Goal: Transaction & Acquisition: Register for event/course

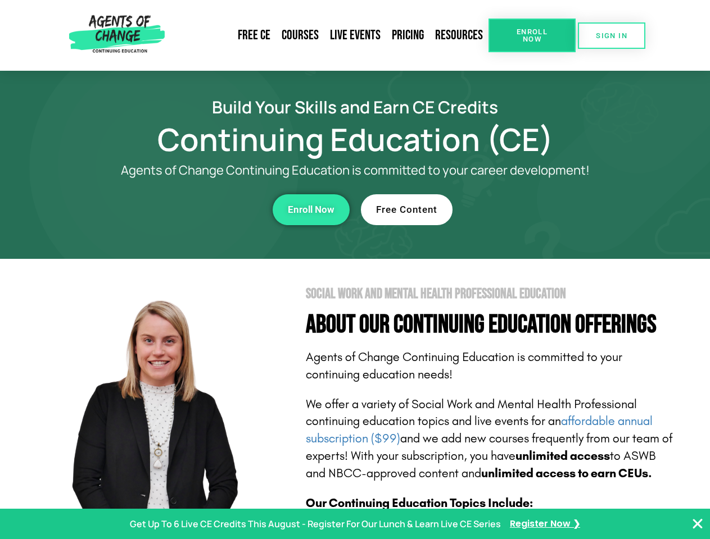
click at [355, 270] on section "Social Work and Mental Health Professional Education About Our Continuing Educa…" at bounding box center [355, 495] width 710 height 472
click at [532, 35] on span "Enroll Now" at bounding box center [531, 35] width 51 height 15
click at [611, 35] on span "SIGN IN" at bounding box center [611, 35] width 31 height 7
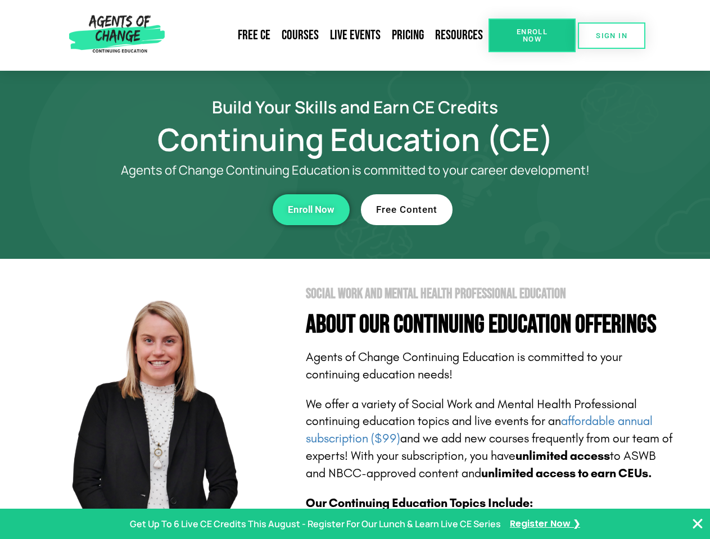
click at [195, 210] on div "Enroll Now" at bounding box center [194, 209] width 309 height 31
click at [311, 210] on span "Enroll Now" at bounding box center [311, 210] width 47 height 10
